Goal: Task Accomplishment & Management: Use online tool/utility

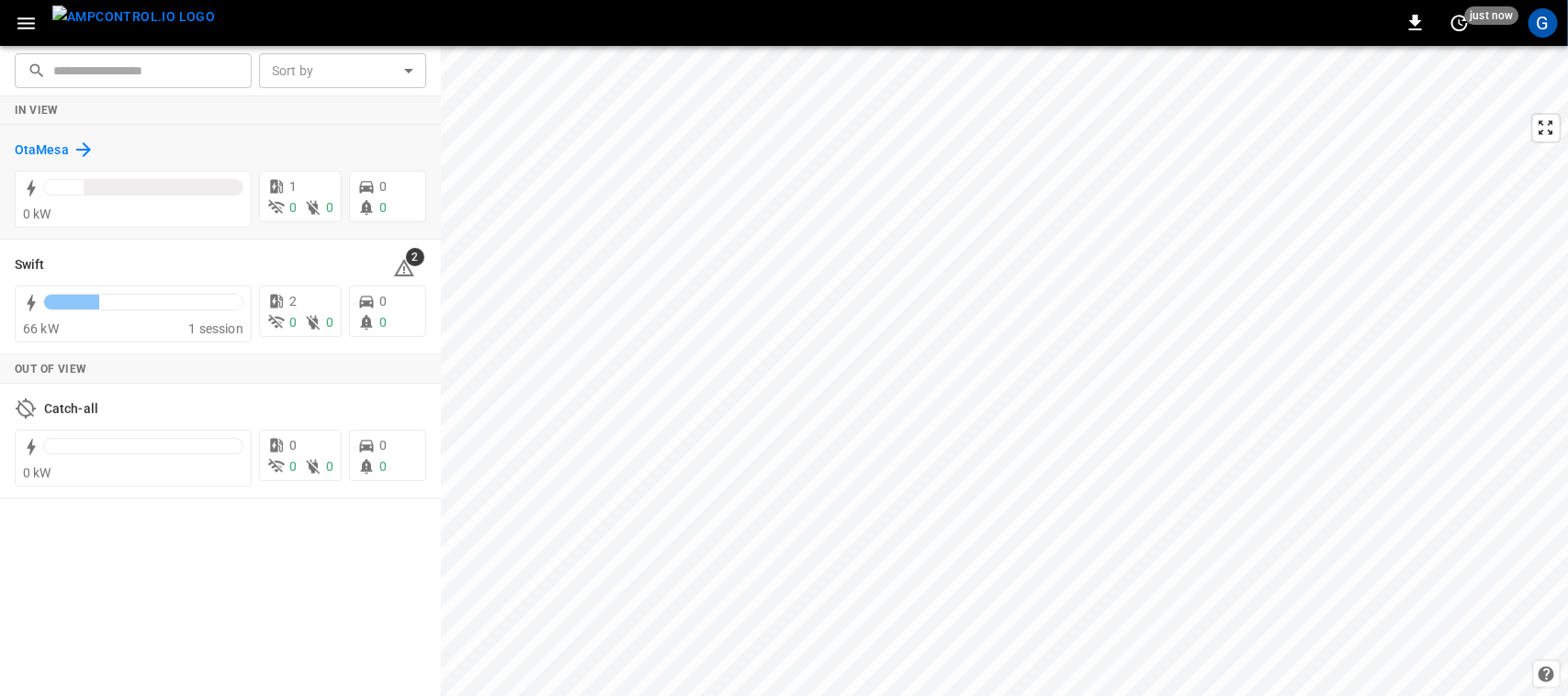
click at [47, 144] on h6 "OtaMesa" at bounding box center [42, 150] width 54 height 20
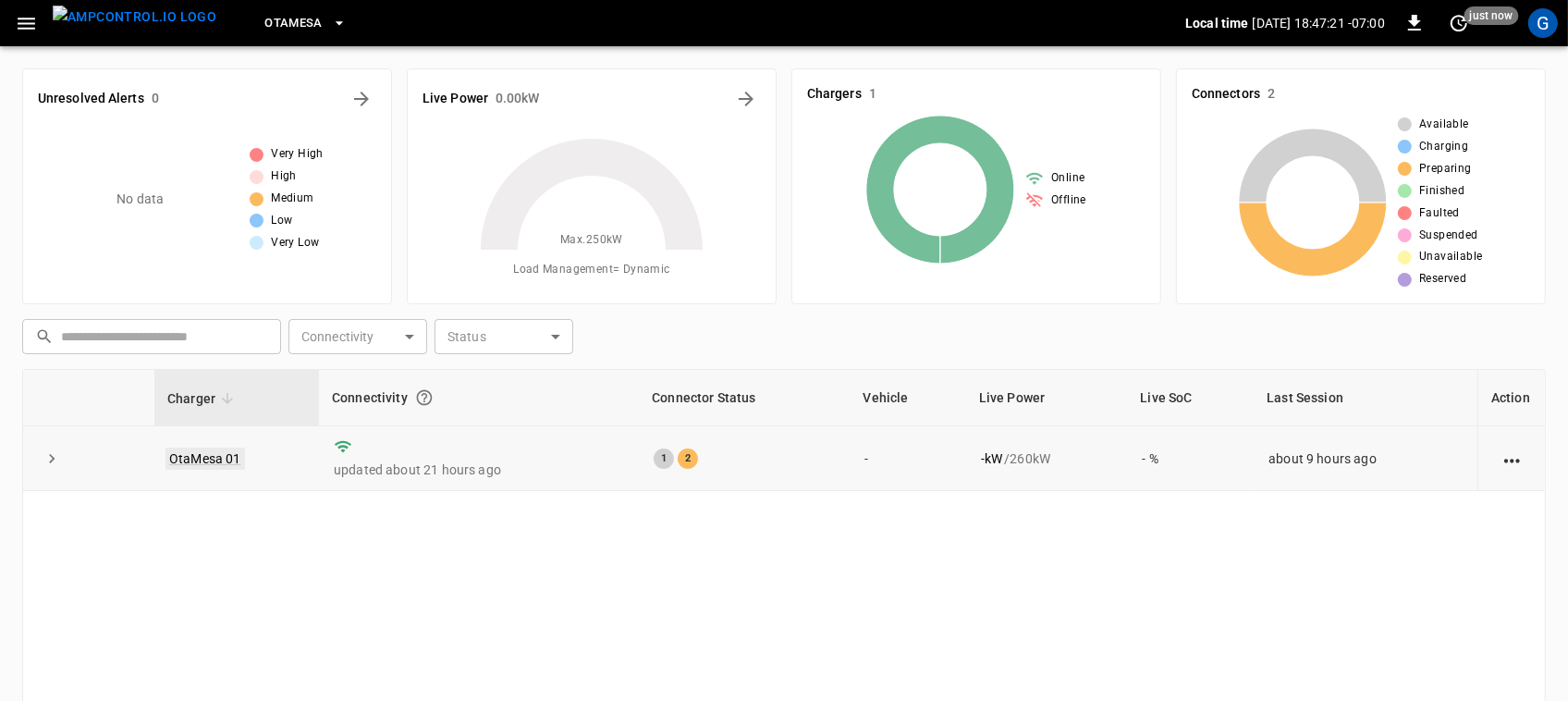
click at [198, 451] on link "OtaMesa 01" at bounding box center [205, 459] width 80 height 22
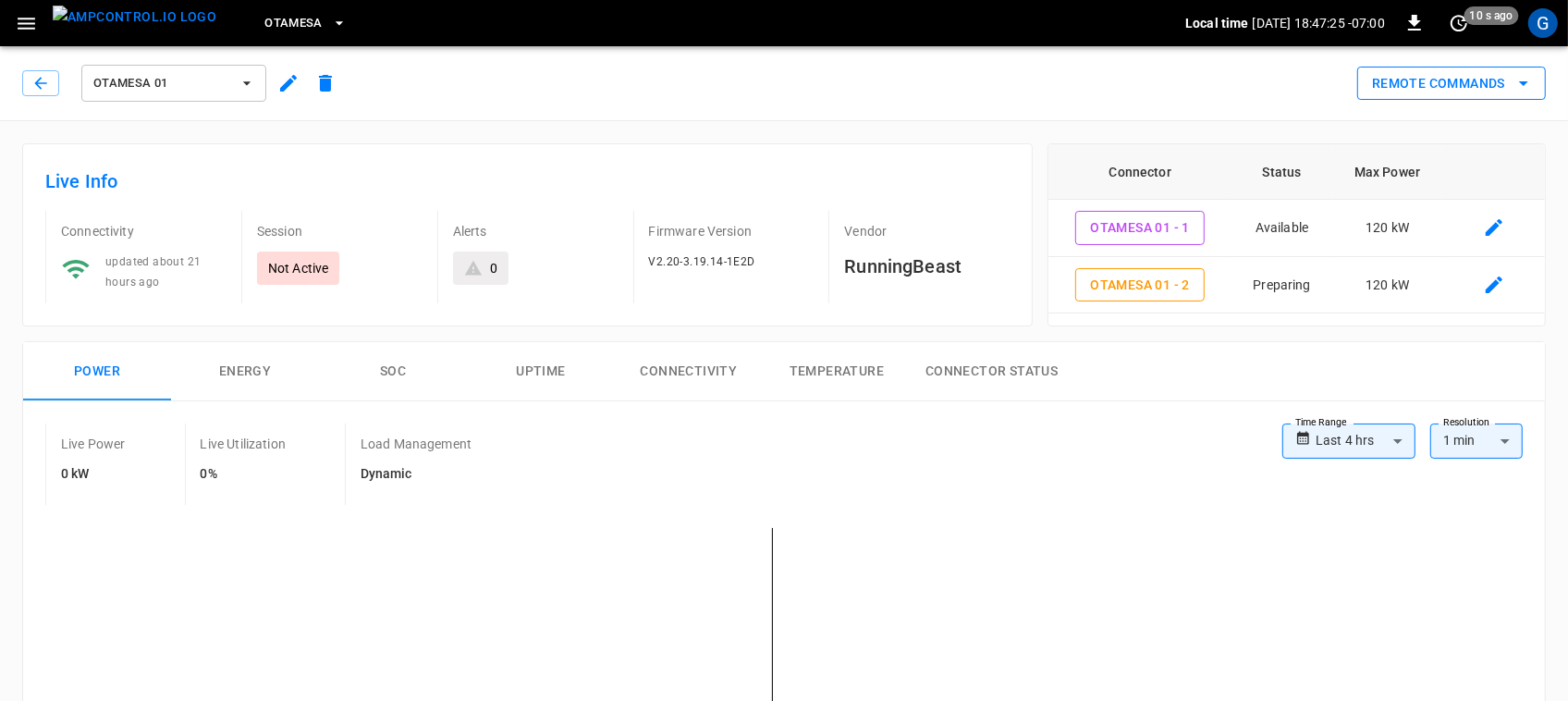
click at [1438, 93] on button "Remote Commands" at bounding box center [1451, 84] width 189 height 34
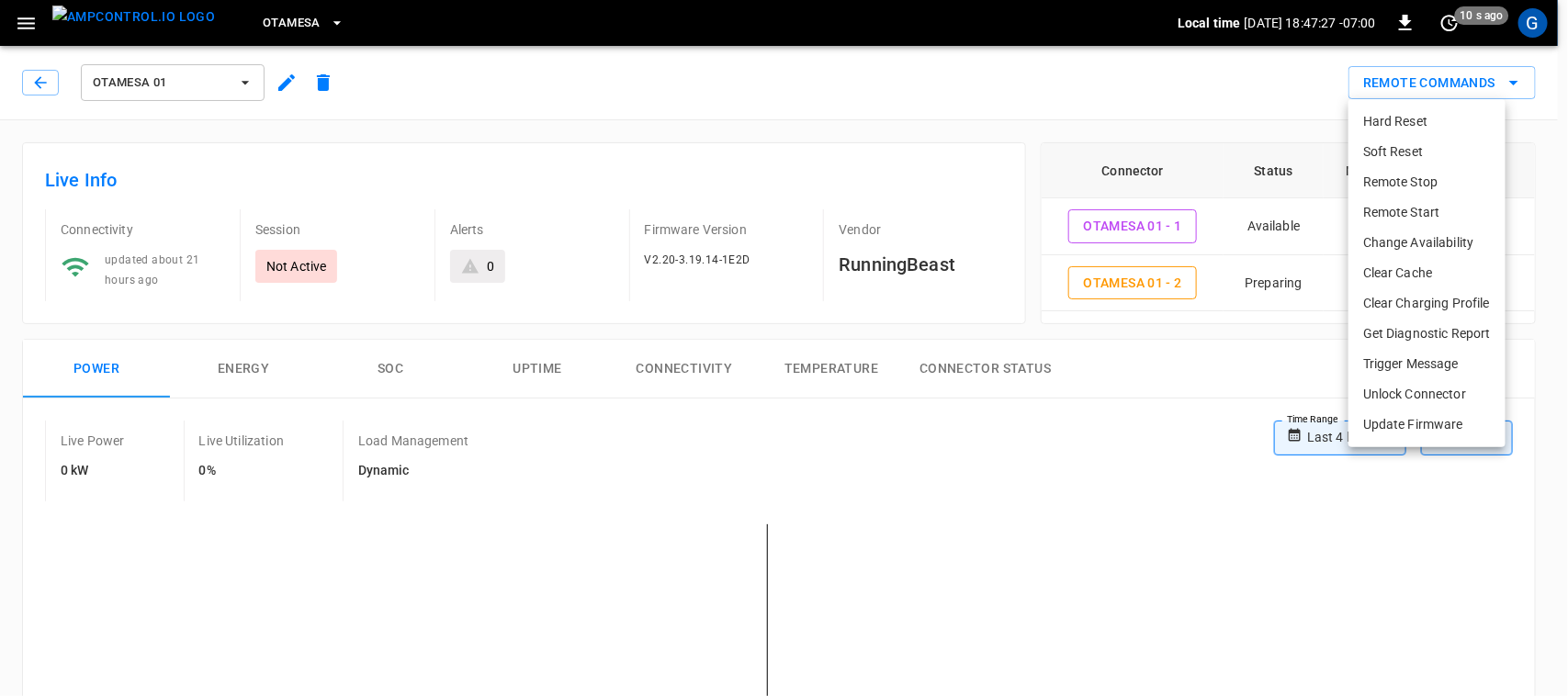
click at [1397, 221] on li "Remote Start" at bounding box center [1426, 212] width 157 height 31
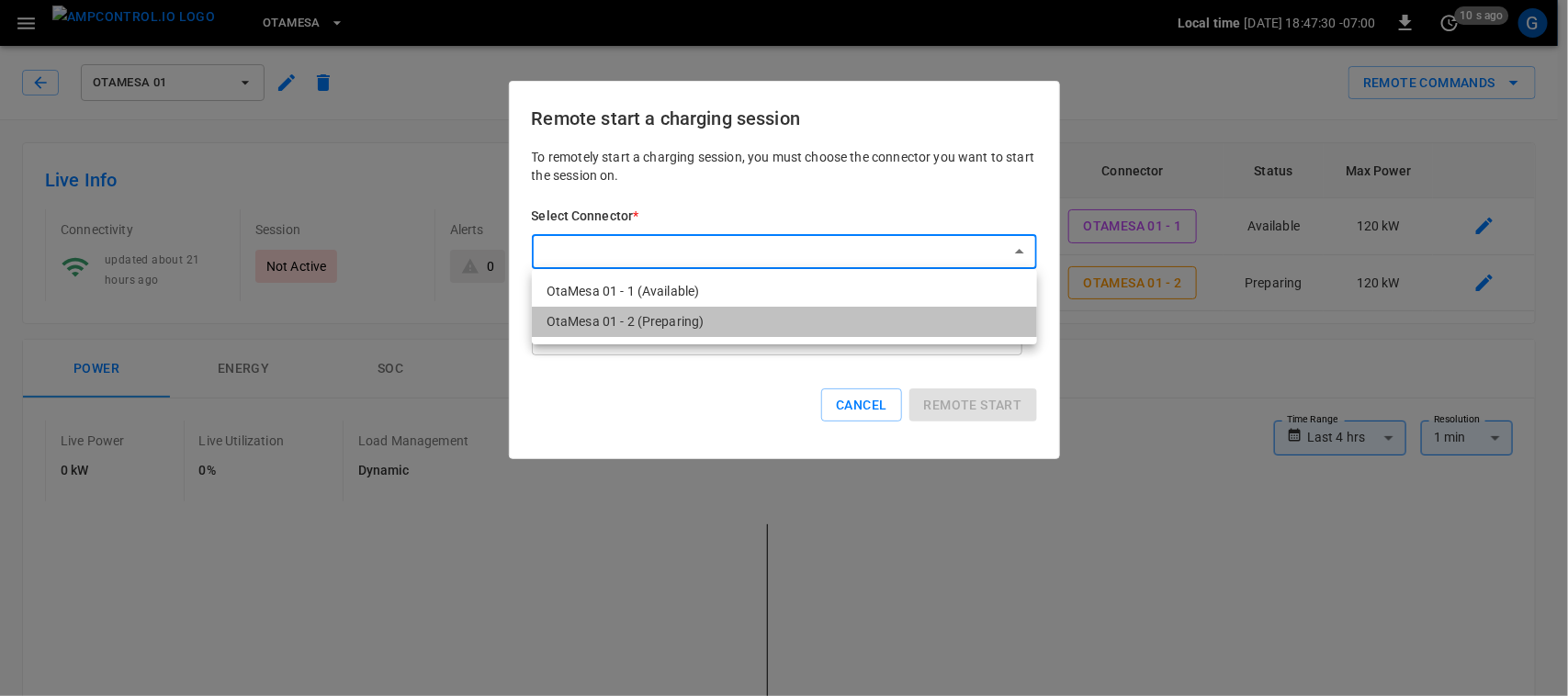
click at [773, 329] on li "OtaMesa 01 - 2 (Preparing)" at bounding box center [784, 322] width 505 height 31
type input "**********"
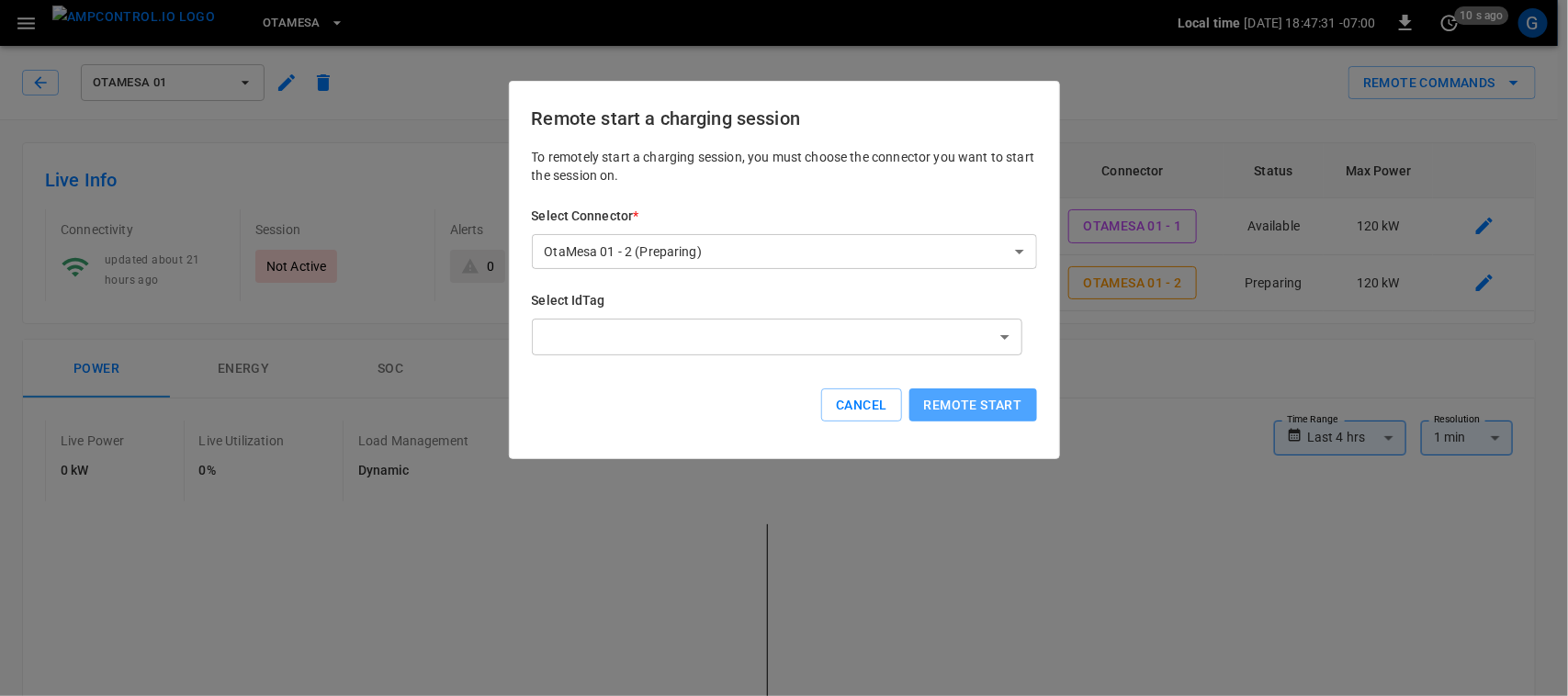
click at [984, 399] on button "Remote start" at bounding box center [973, 405] width 128 height 34
